Goal: Task Accomplishment & Management: Use online tool/utility

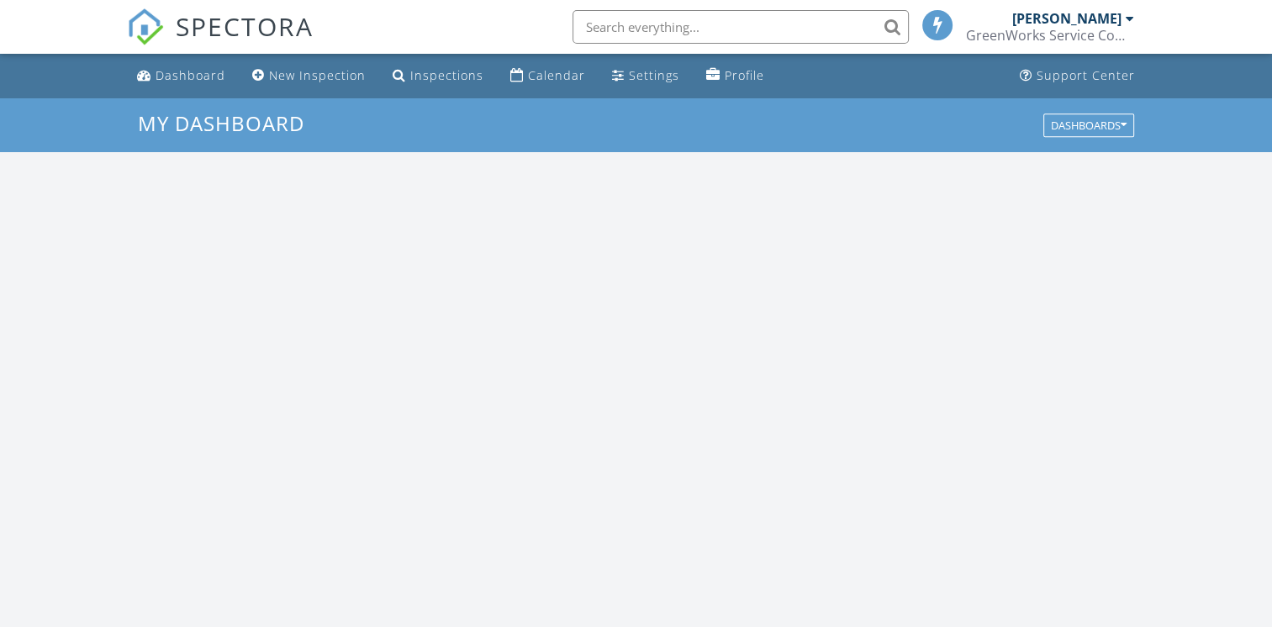
scroll to position [1556, 1298]
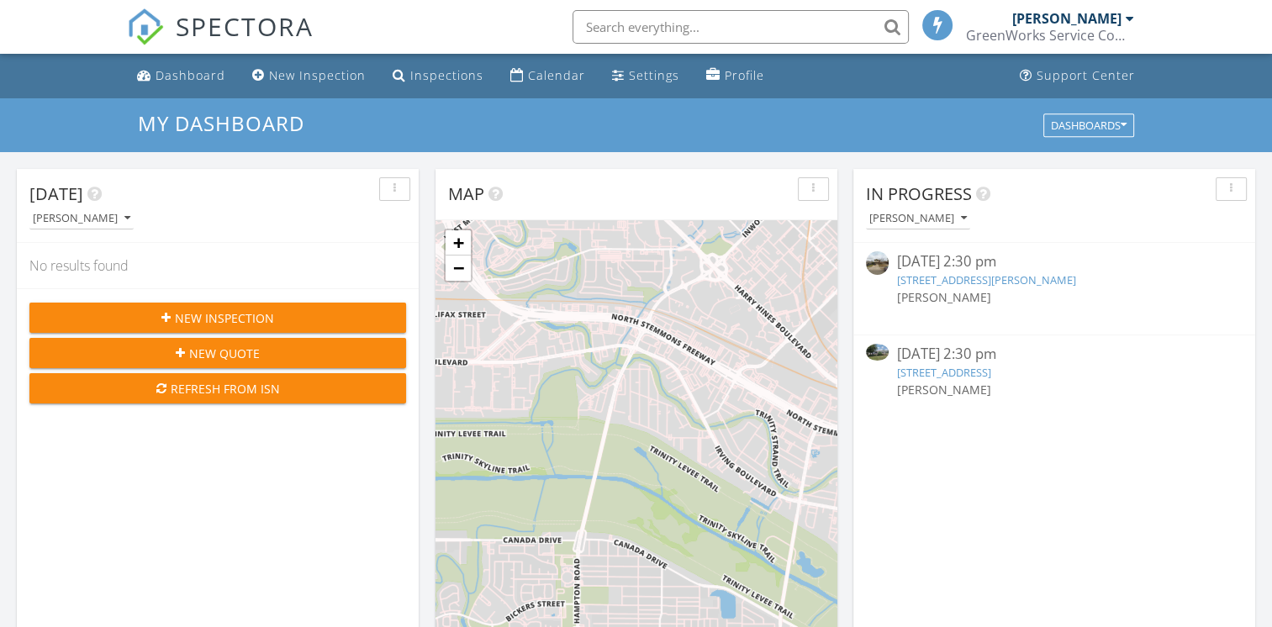
click at [958, 374] on link "[STREET_ADDRESS]" at bounding box center [944, 372] width 94 height 15
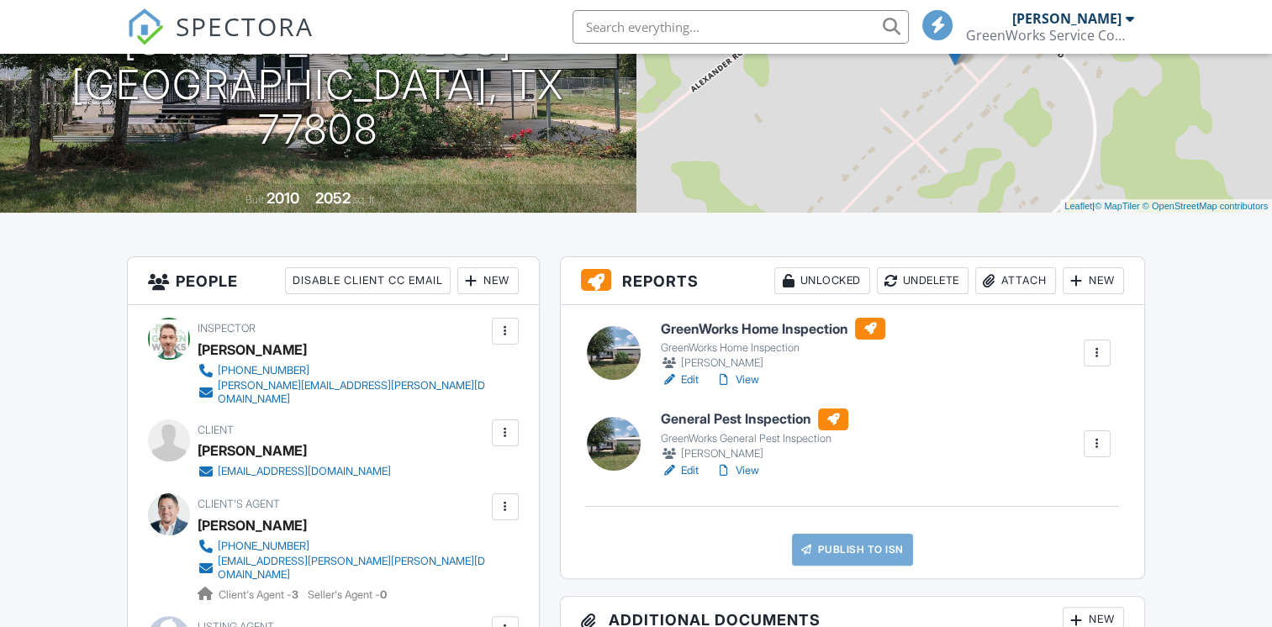
scroll to position [252, 0]
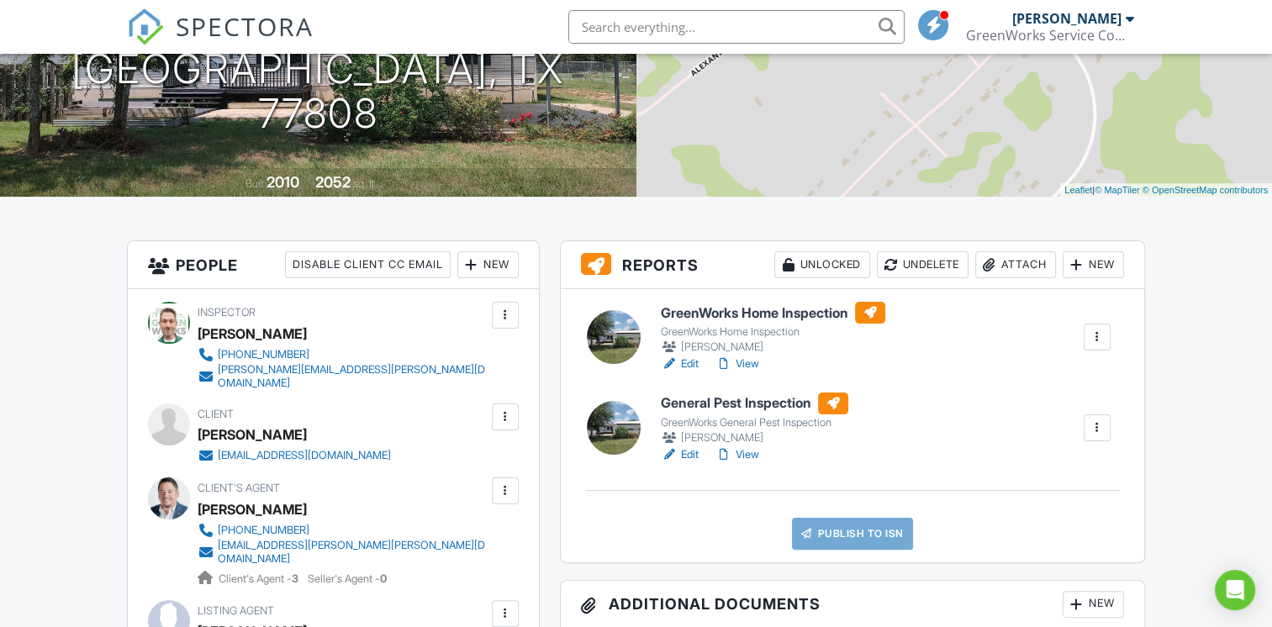
click at [728, 409] on h6 "General Pest Inspection" at bounding box center [754, 404] width 187 height 22
click at [720, 320] on h6 "GreenWorks Home Inspection" at bounding box center [773, 313] width 224 height 22
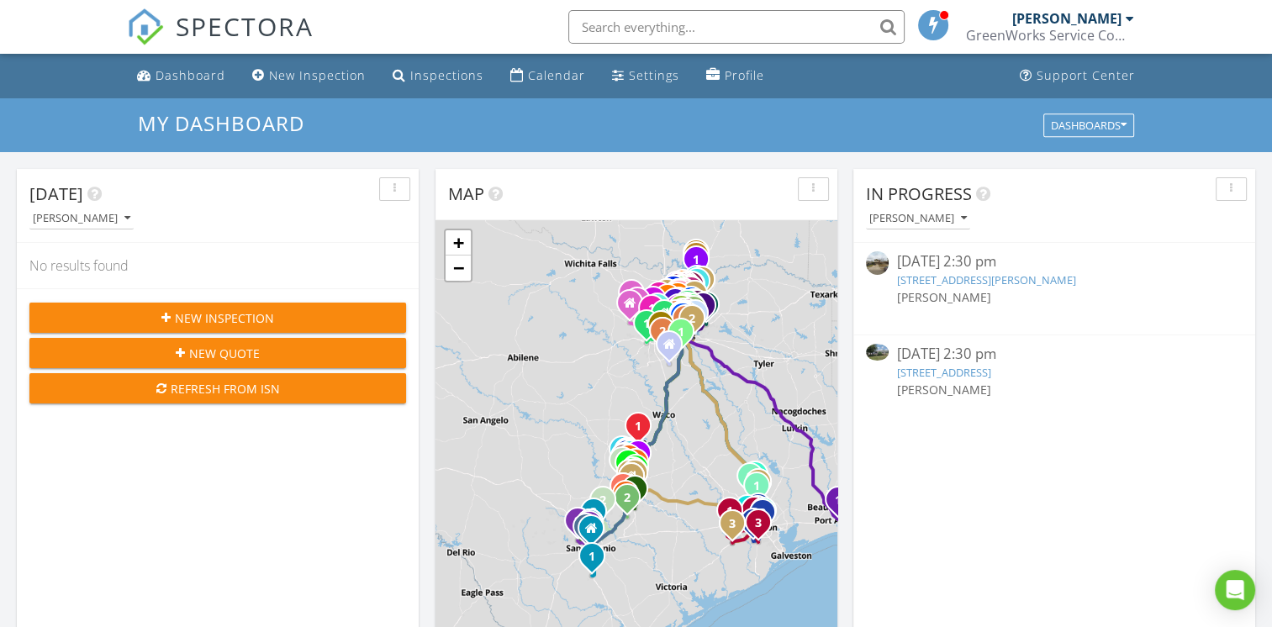
click at [945, 372] on link "6313 Standing Rock Rd, Bryan, TX 77808" at bounding box center [944, 372] width 94 height 15
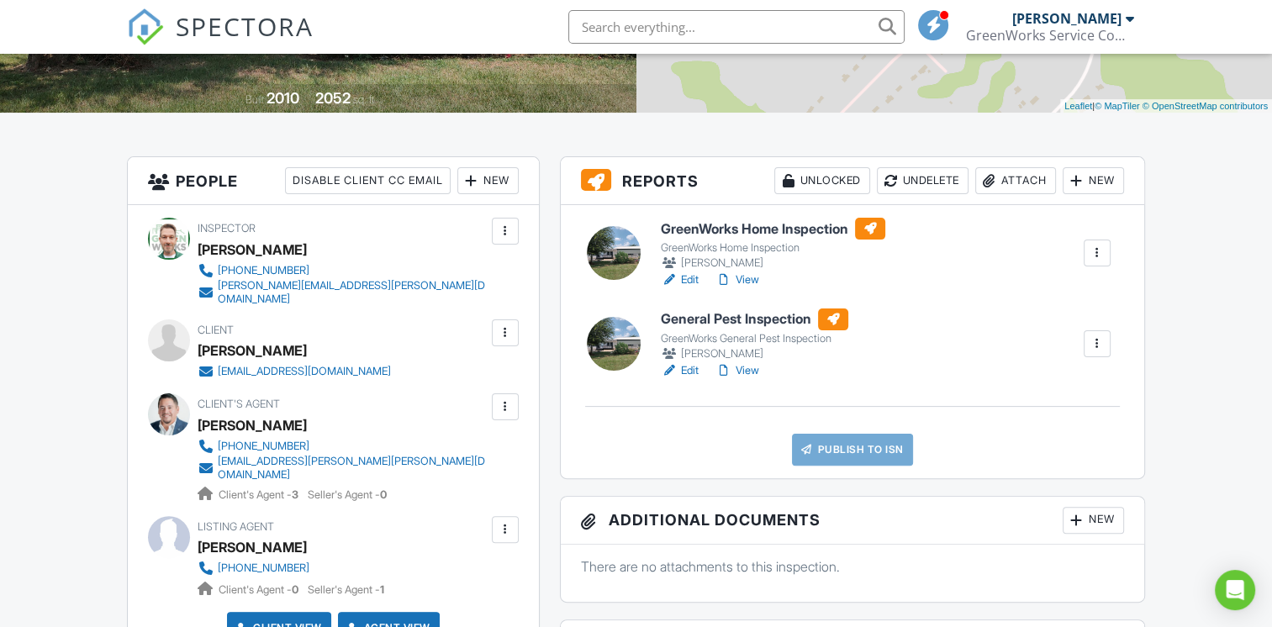
click at [735, 240] on link "GreenWorks Home Inspection GreenWorks Home Inspection John Traugot" at bounding box center [773, 245] width 224 height 54
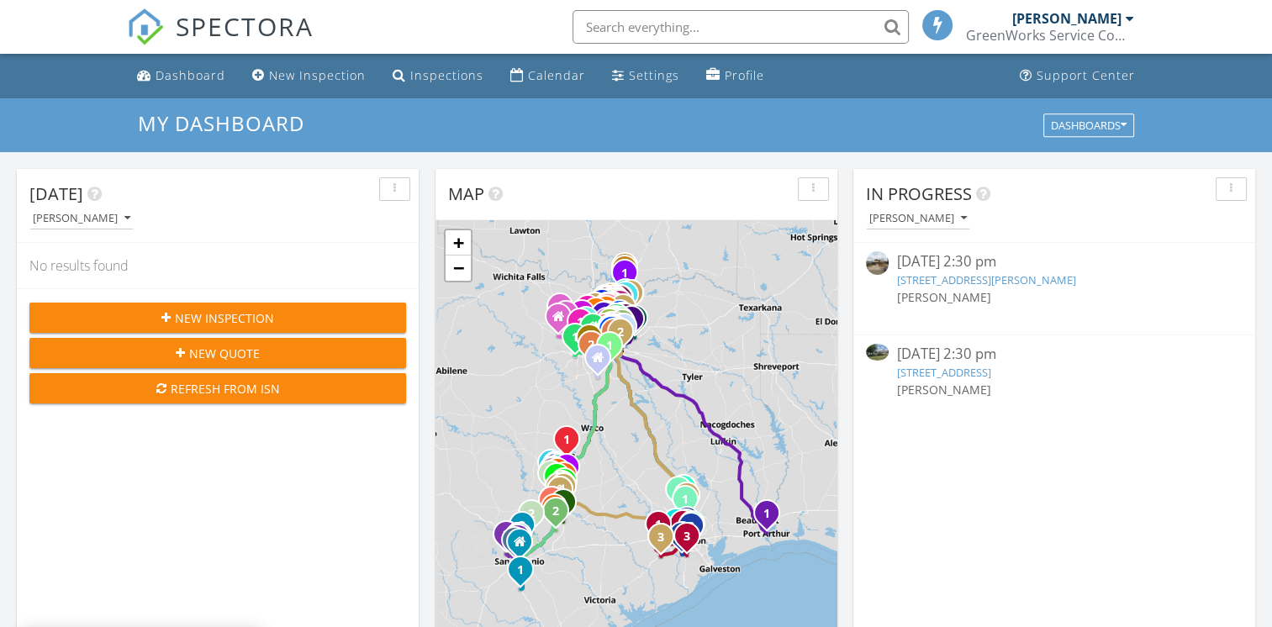
click at [945, 368] on link "6313 Standing Rock Rd, Bryan, TX 77808" at bounding box center [944, 372] width 94 height 15
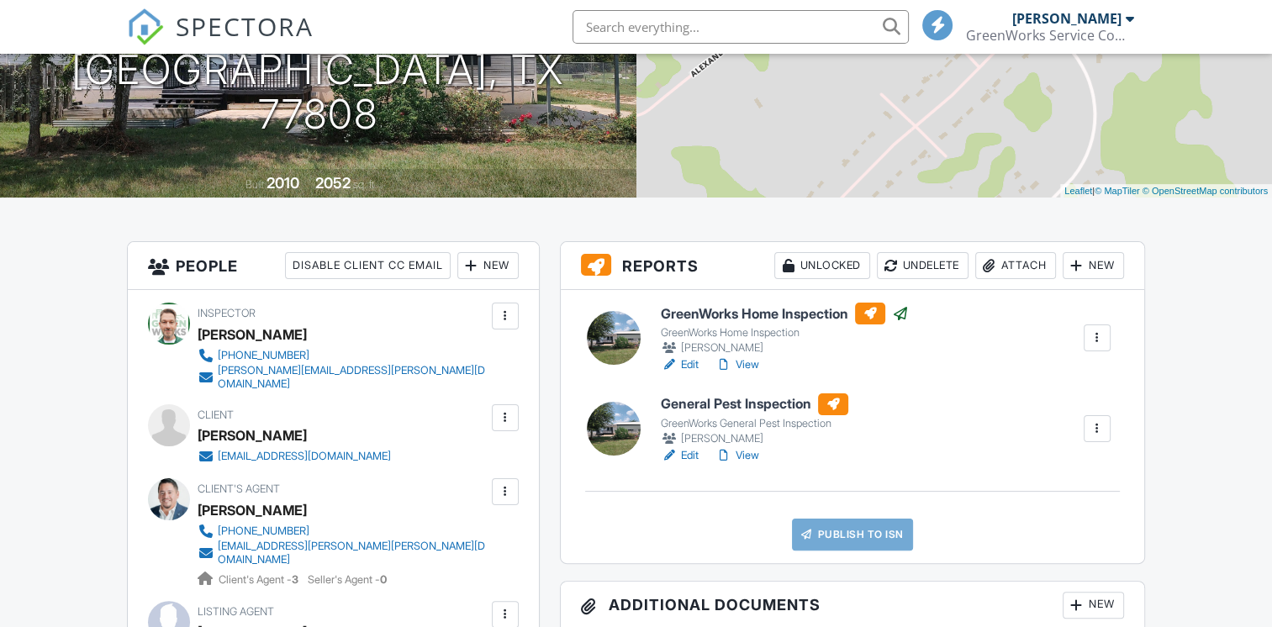
scroll to position [252, 0]
click at [770, 412] on h6 "General Pest Inspection" at bounding box center [754, 404] width 187 height 22
